Goal: Information Seeking & Learning: Learn about a topic

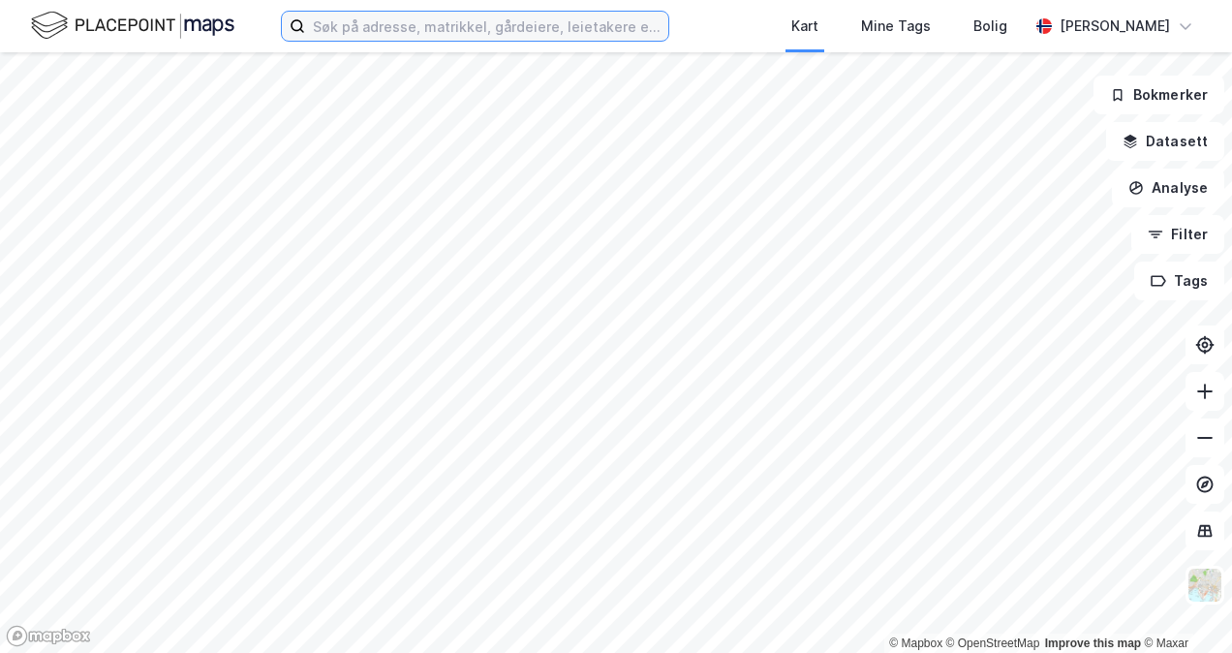
click at [373, 31] on input at bounding box center [486, 26] width 363 height 29
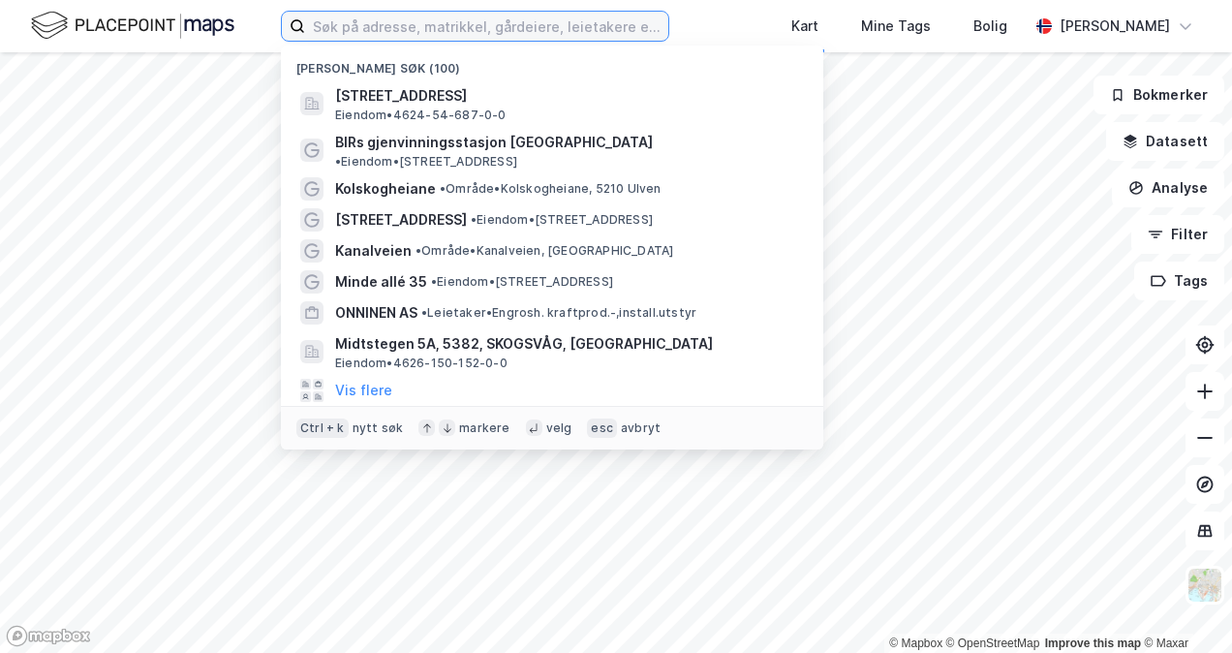
type input "p"
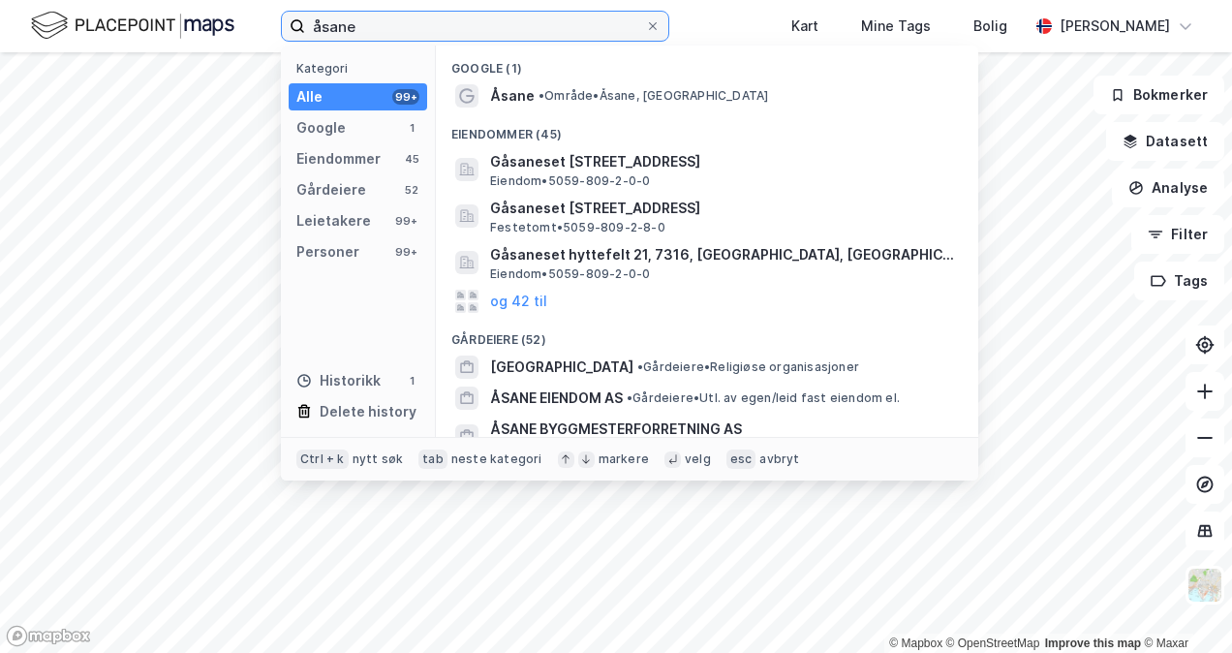
click at [378, 24] on input "åsane" at bounding box center [475, 26] width 340 height 29
type input "åsane senter"
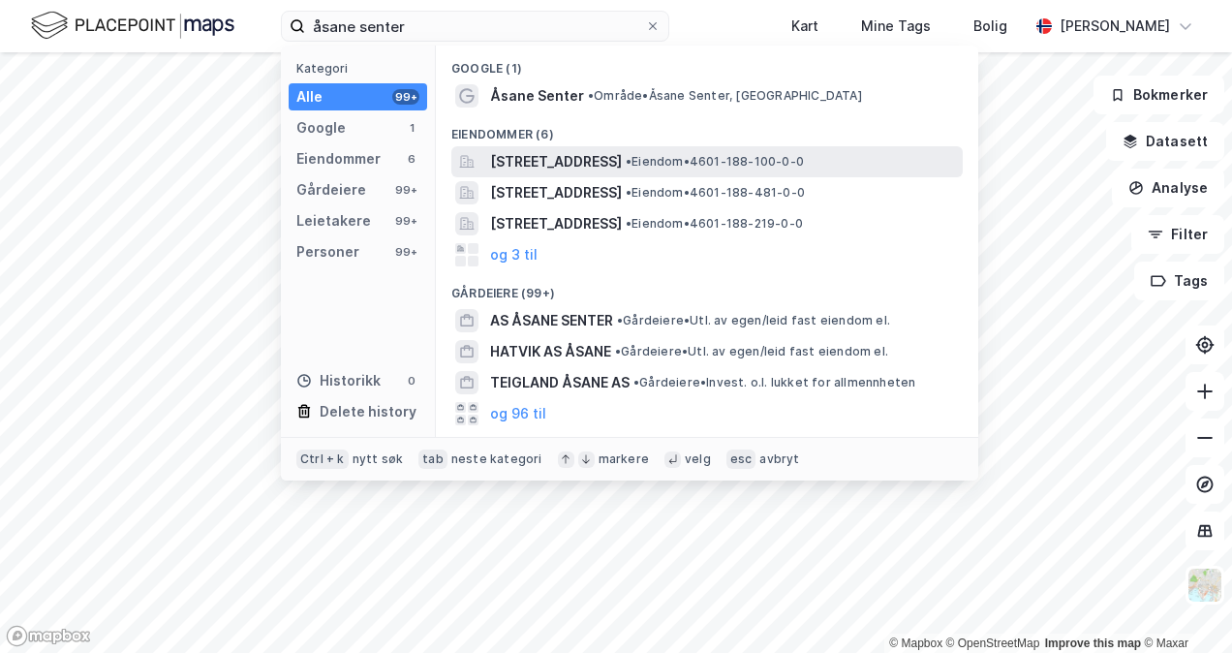
click at [545, 161] on span "[STREET_ADDRESS]" at bounding box center [556, 161] width 132 height 23
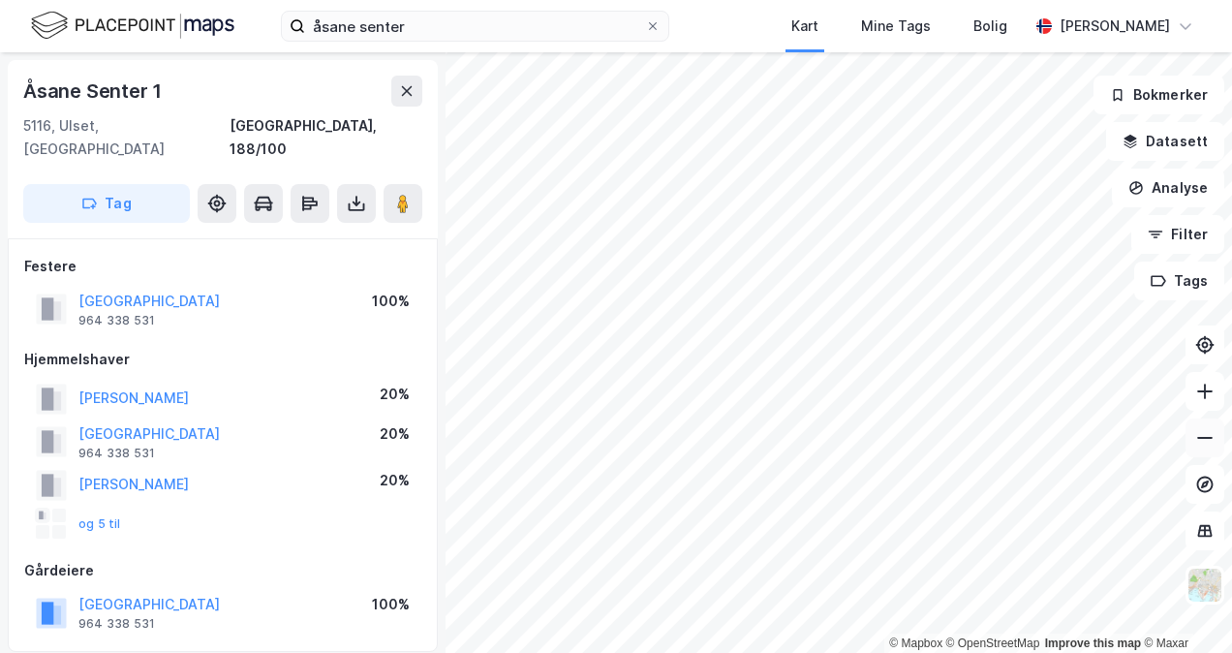
click at [1195, 444] on icon at bounding box center [1204, 437] width 19 height 19
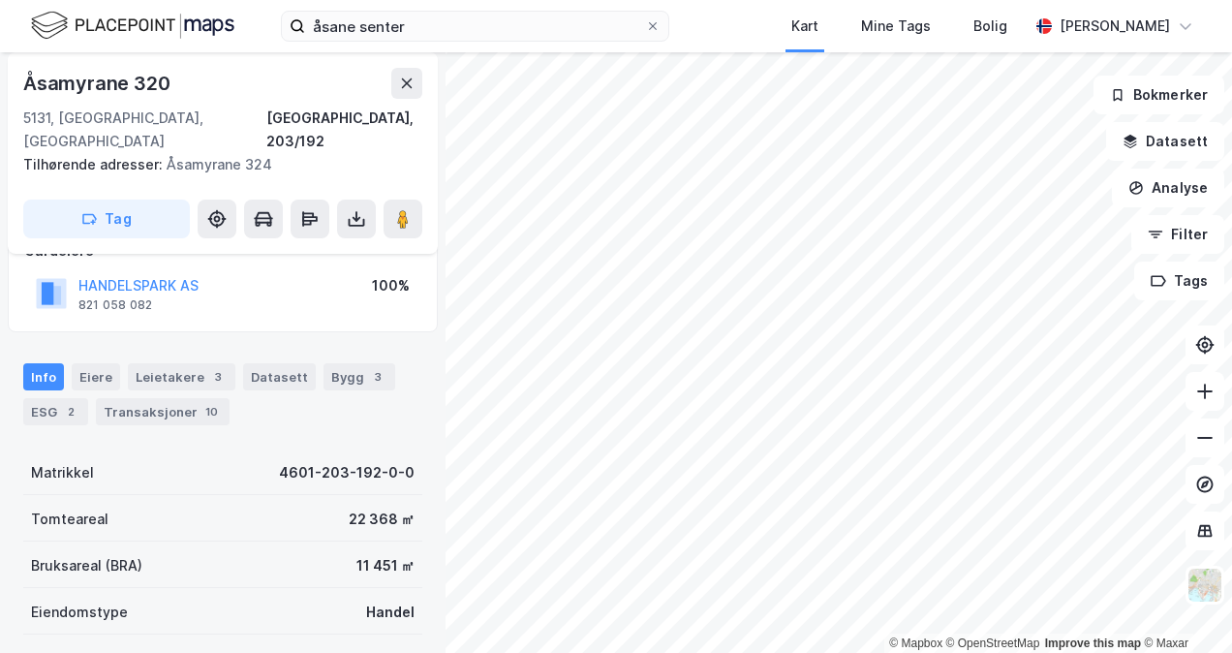
scroll to position [135, 0]
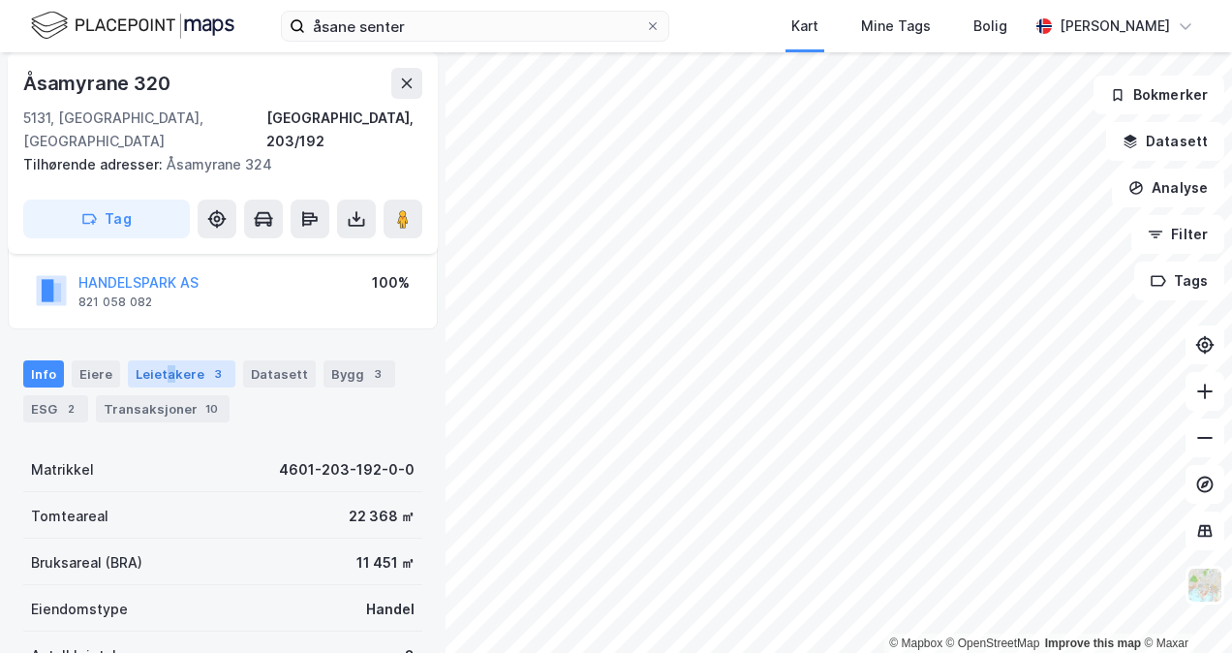
click at [165, 360] on div "Leietakere 3" at bounding box center [181, 373] width 107 height 27
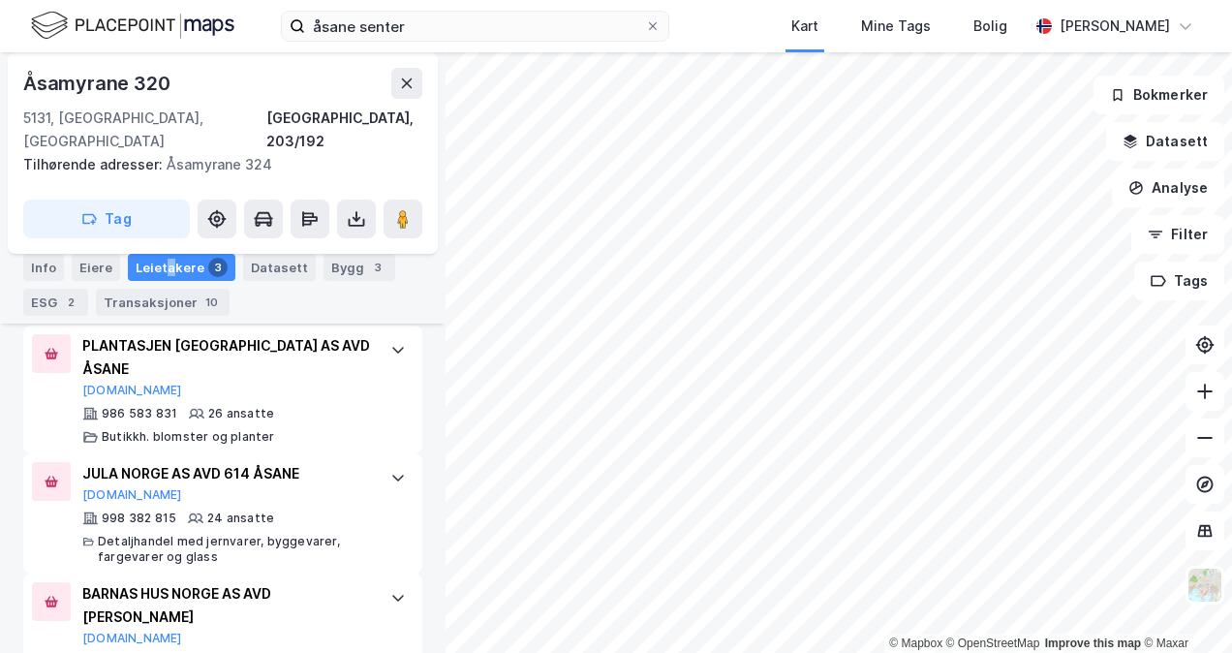
scroll to position [626, 0]
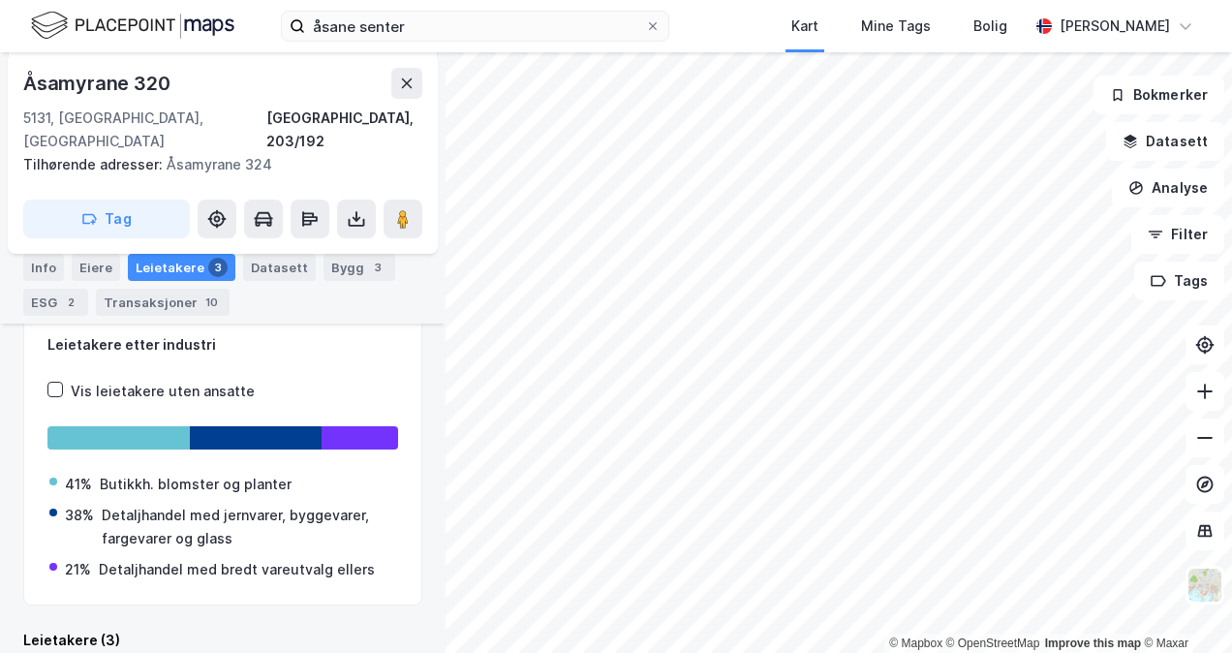
click at [93, 254] on div "Eiere" at bounding box center [96, 267] width 48 height 27
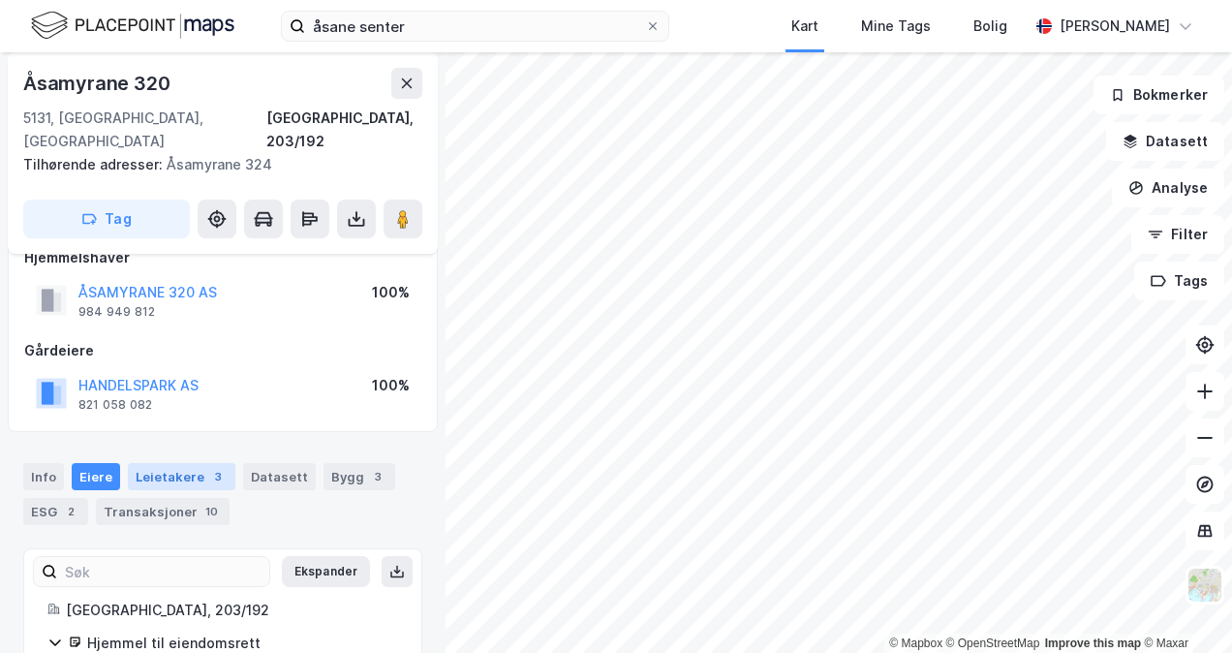
scroll to position [123, 0]
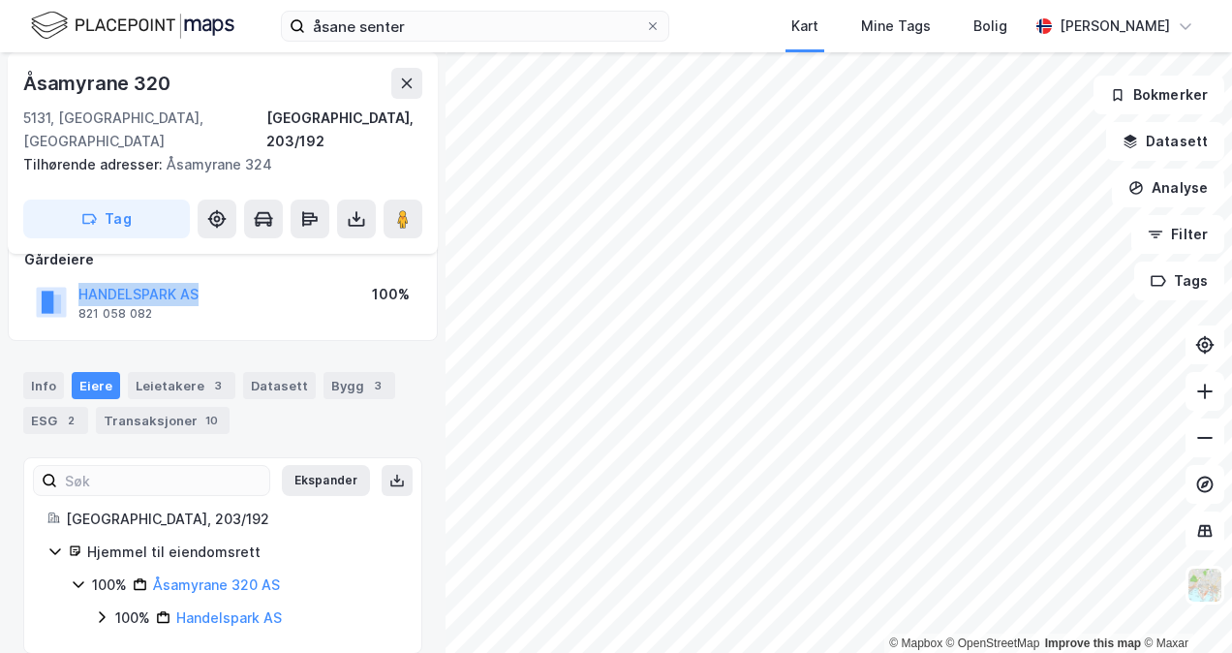
drag, startPoint x: 223, startPoint y: 265, endPoint x: 75, endPoint y: 269, distance: 148.2
click at [75, 279] on div "HANDELSPARK AS 821 058 082 100%" at bounding box center [222, 302] width 397 height 46
copy button "HANDELSPARK AS"
click at [237, 576] on link "Åsamyrane 320 AS" at bounding box center [216, 584] width 127 height 16
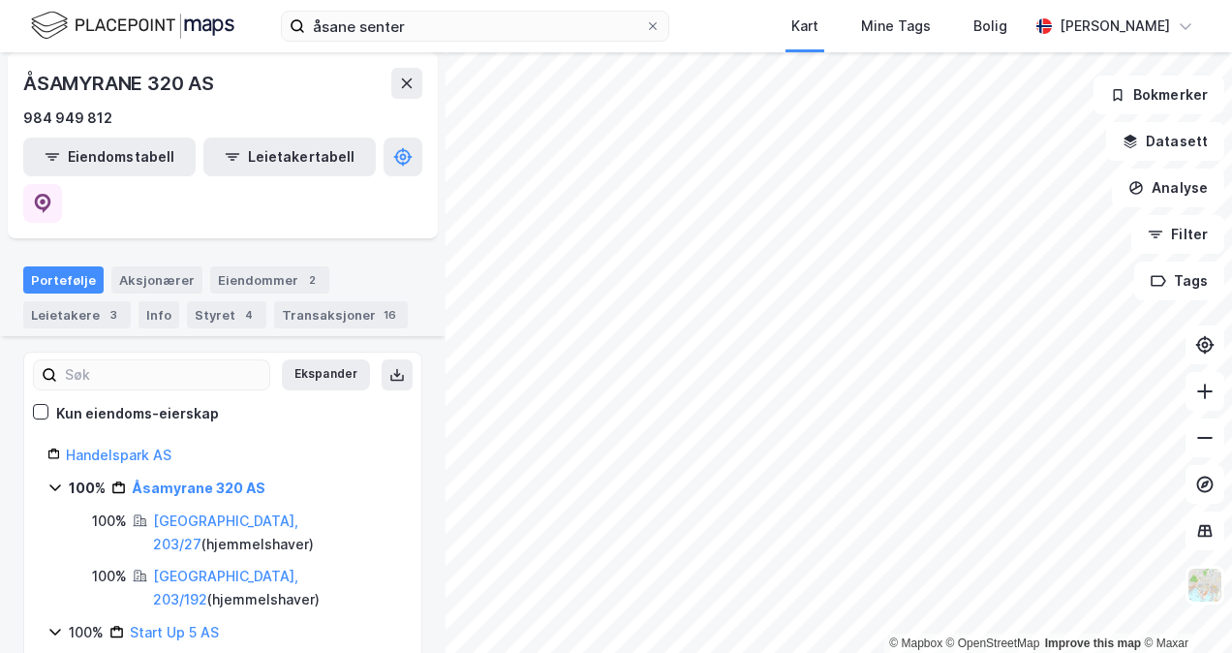
scroll to position [215, 0]
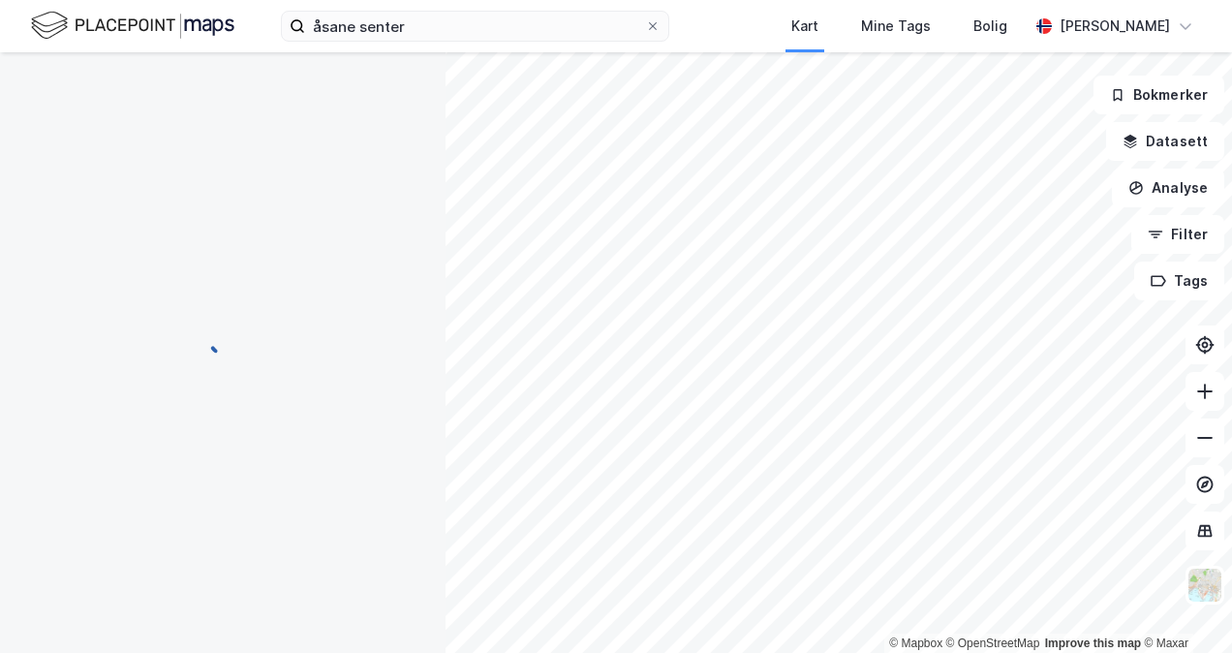
scroll to position [123, 0]
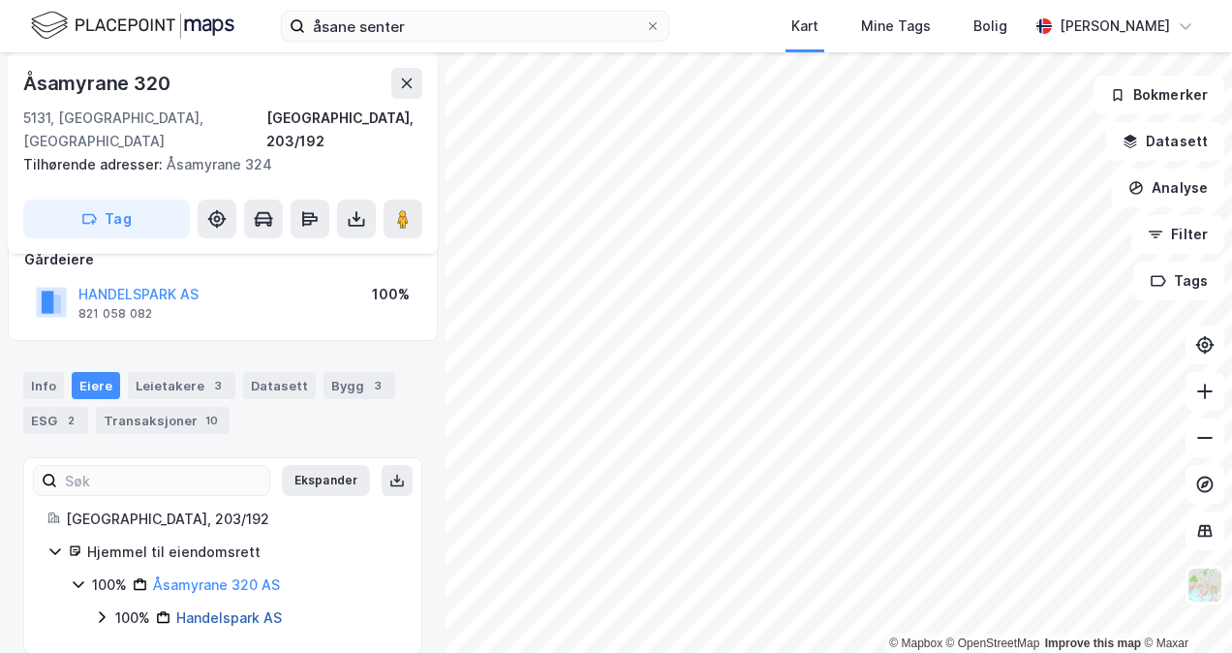
click at [199, 609] on link "Handelspark AS" at bounding box center [229, 617] width 106 height 16
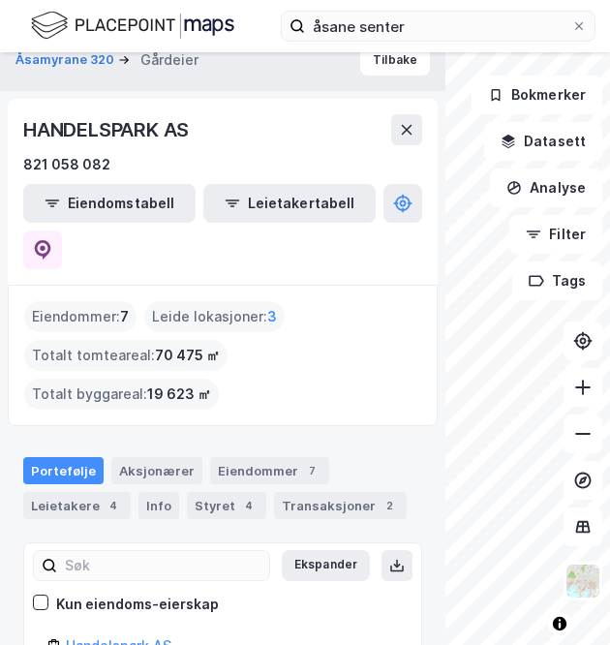
scroll to position [292, 0]
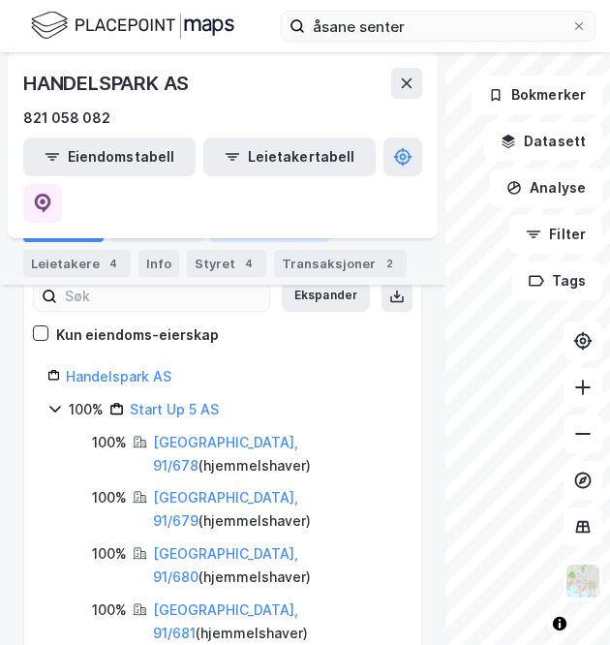
click at [221, 230] on div "Eiendommer 7" at bounding box center [269, 228] width 119 height 27
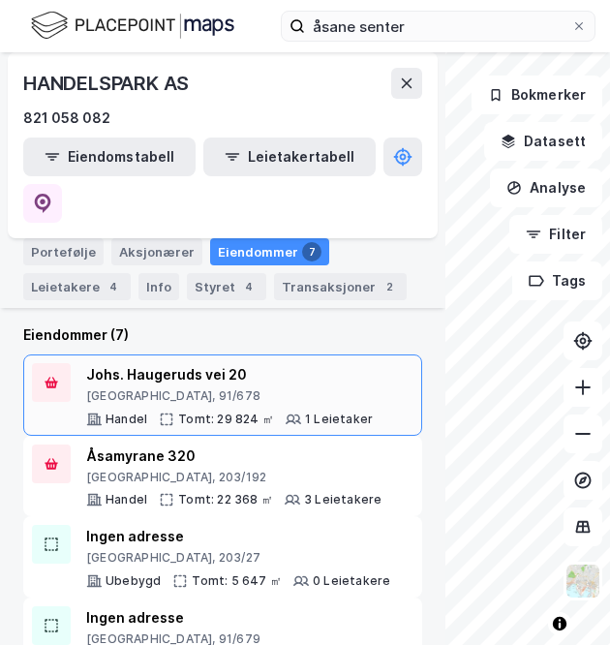
scroll to position [252, 0]
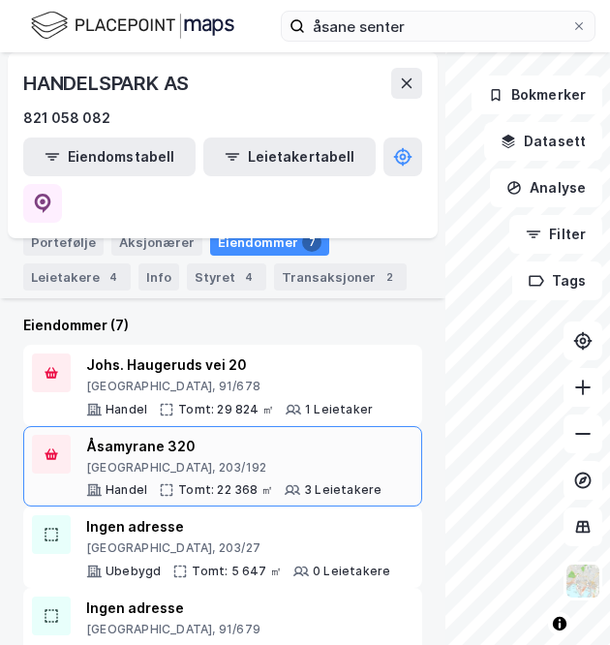
click at [196, 435] on div "Åsamyrane 320" at bounding box center [233, 446] width 295 height 23
